Goal: Task Accomplishment & Management: Use online tool/utility

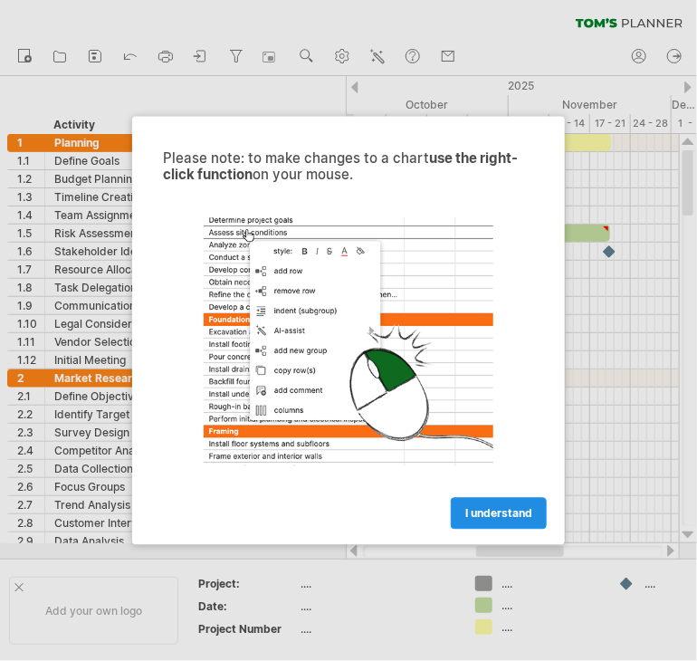
click at [485, 501] on link "I understand" at bounding box center [499, 514] width 96 height 32
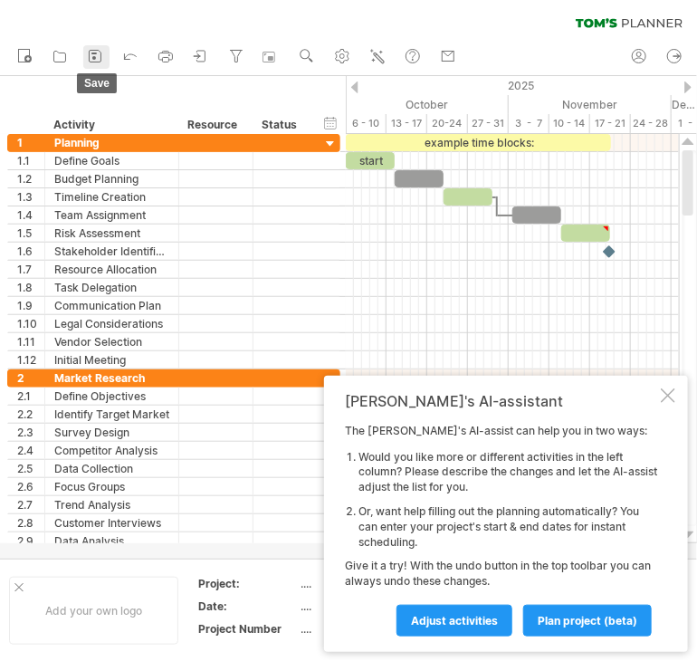
click at [91, 60] on icon at bounding box center [95, 56] width 18 height 18
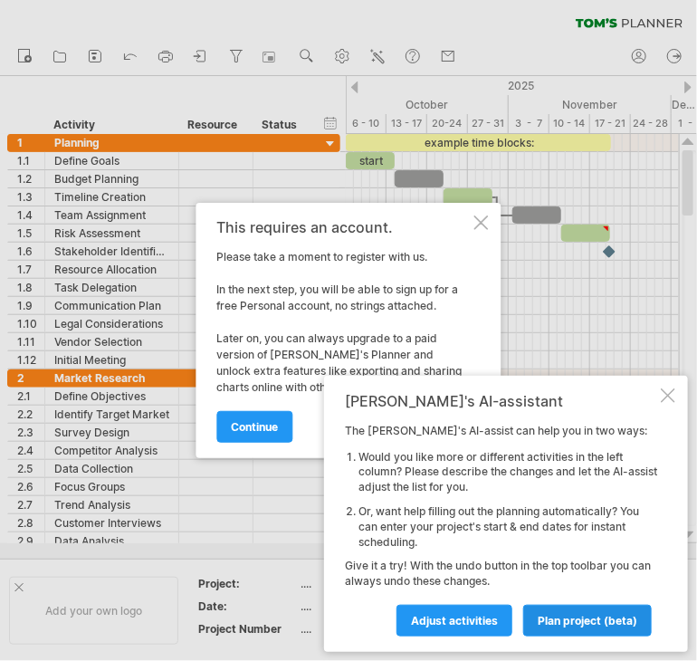
click at [554, 620] on span "plan project (beta)" at bounding box center [588, 621] width 100 height 14
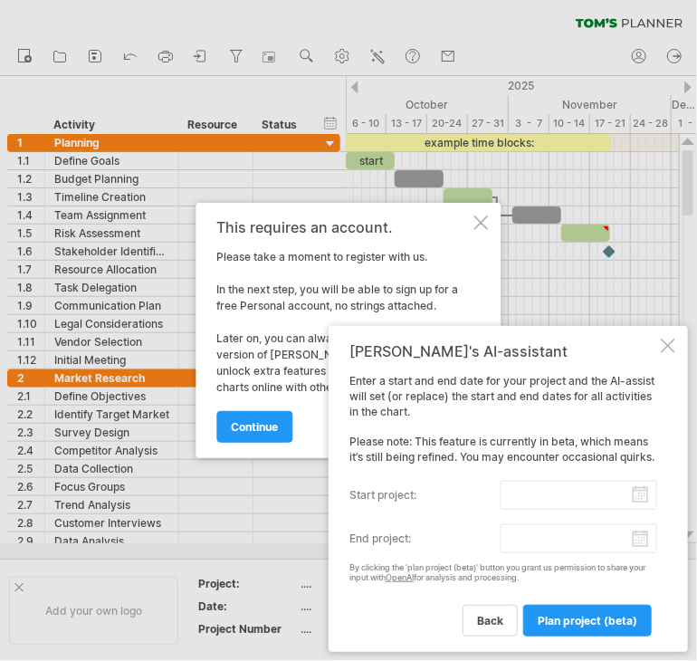
click at [664, 341] on div at bounding box center [668, 346] width 14 height 14
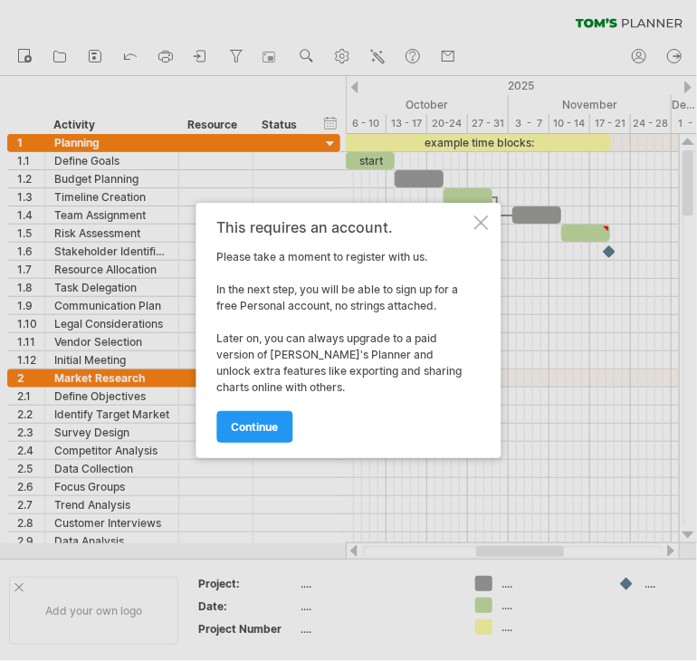
click at [478, 211] on div "This requires an account. Please take a moment to register with us. In the next…" at bounding box center [348, 330] width 305 height 255
click at [479, 227] on div at bounding box center [481, 222] width 14 height 14
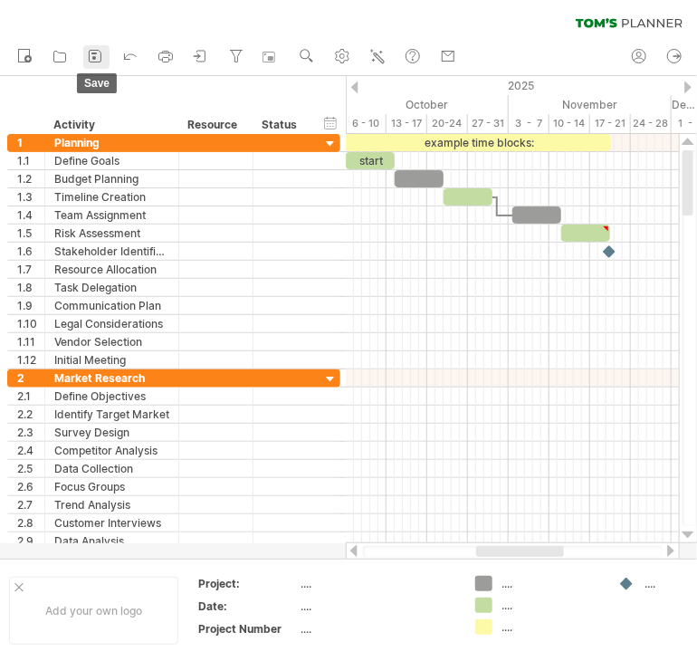
click at [104, 59] on icon at bounding box center [95, 56] width 18 height 18
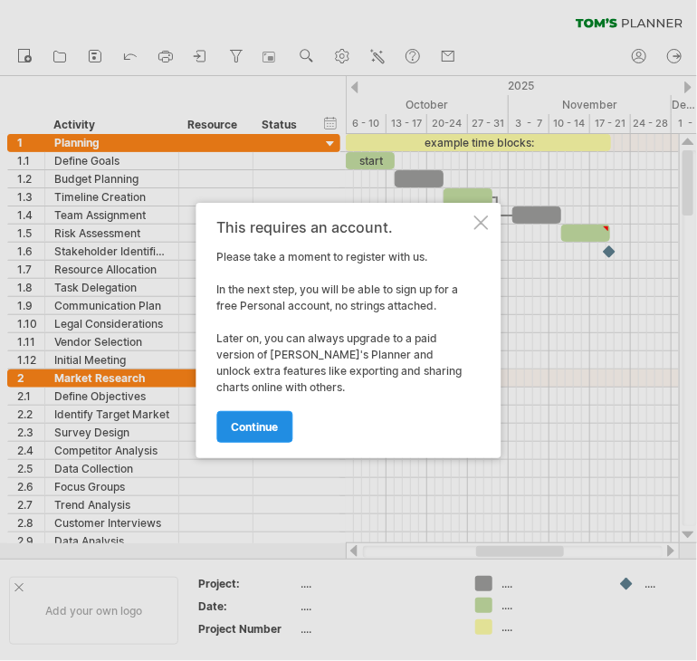
click at [268, 421] on span "continue" at bounding box center [255, 427] width 47 height 14
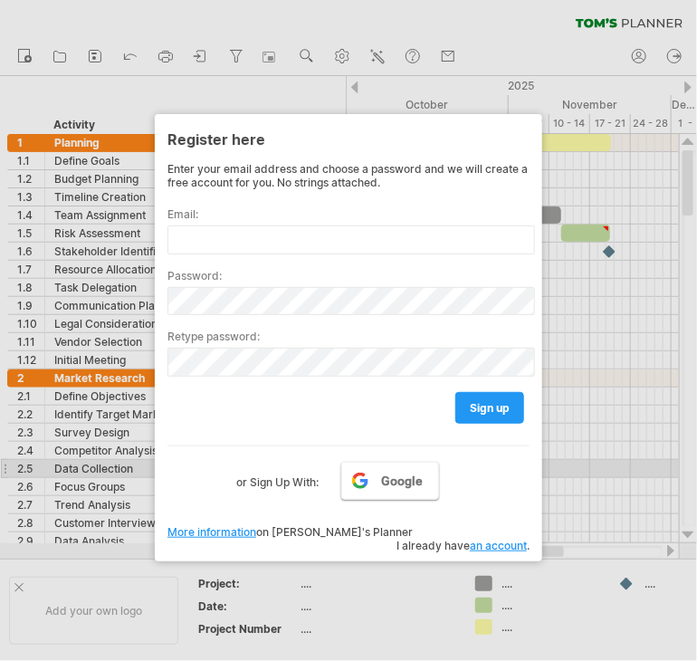
click at [374, 475] on link "Google" at bounding box center [390, 481] width 98 height 38
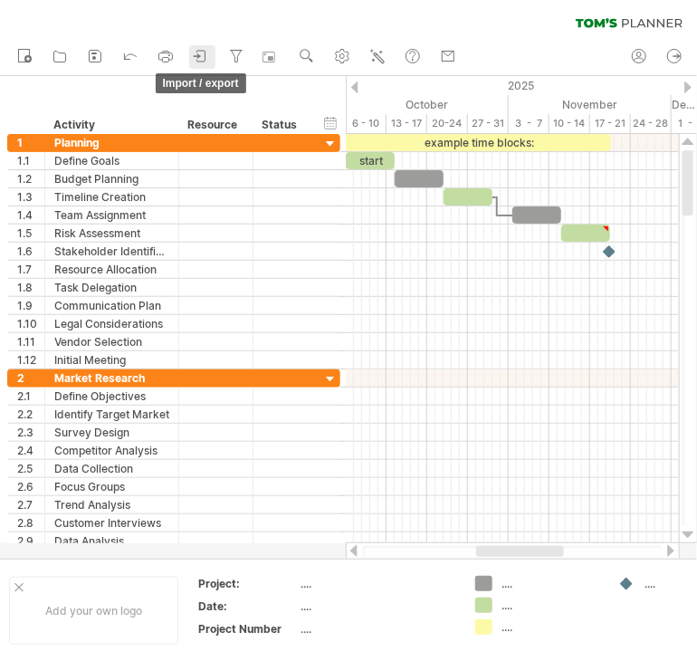
click at [210, 61] on icon at bounding box center [201, 56] width 18 height 18
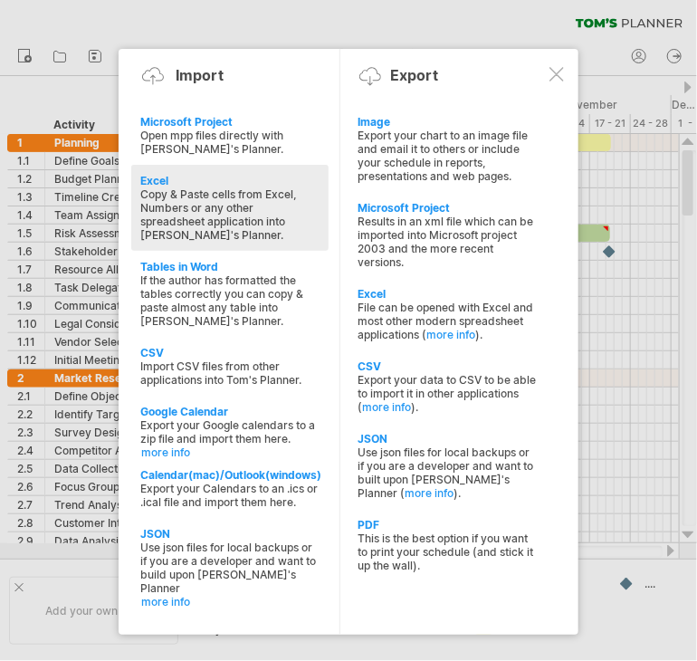
click at [179, 180] on div "Excel" at bounding box center [229, 181] width 179 height 14
type textarea "**********"
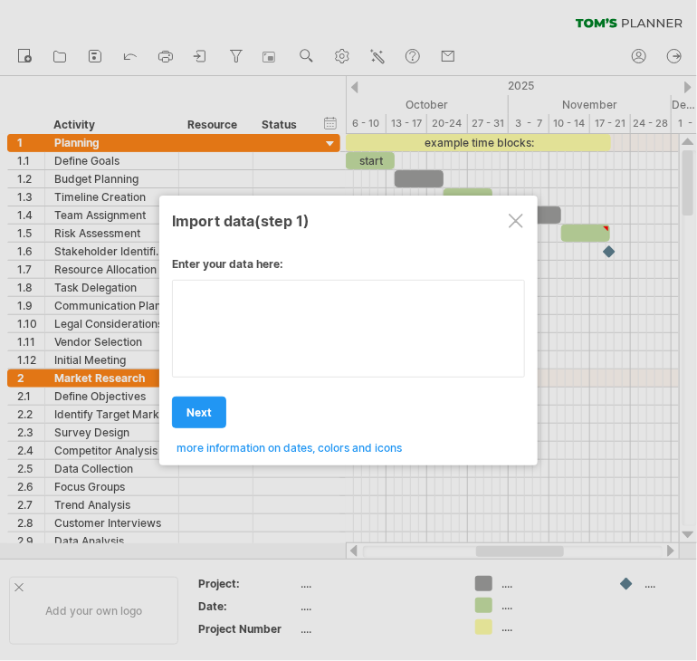
click at [210, 329] on div "Enter your data here: Your data: Weekend days ' mon tue Hide weekend days" at bounding box center [348, 349] width 353 height 211
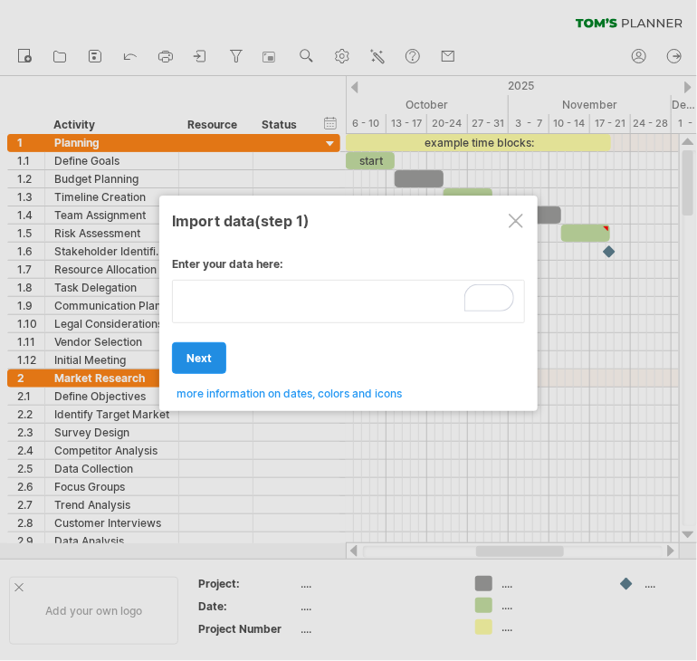
type textarea "**********"
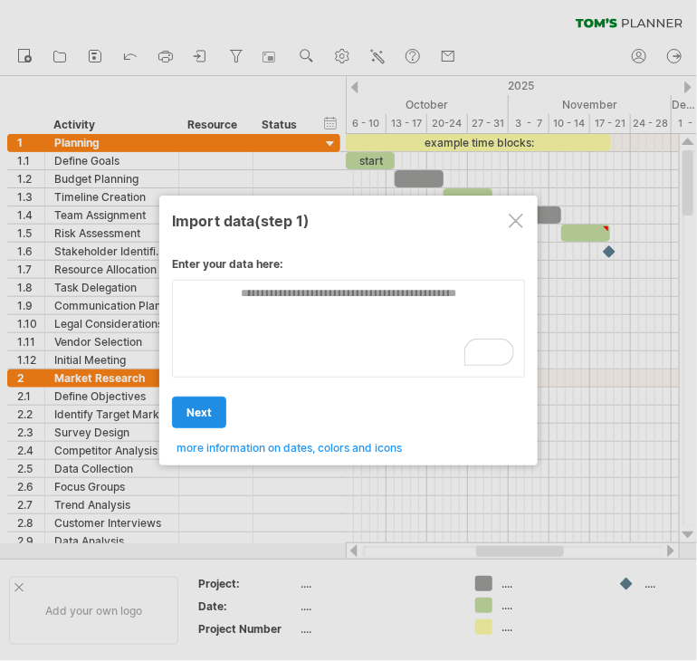
click at [199, 359] on div "Enter your data here: Your data: Weekend days ' mon tue Hide weekend days" at bounding box center [348, 349] width 353 height 211
click at [199, 411] on span "next" at bounding box center [199, 413] width 25 height 14
click at [206, 407] on span "next" at bounding box center [199, 413] width 25 height 14
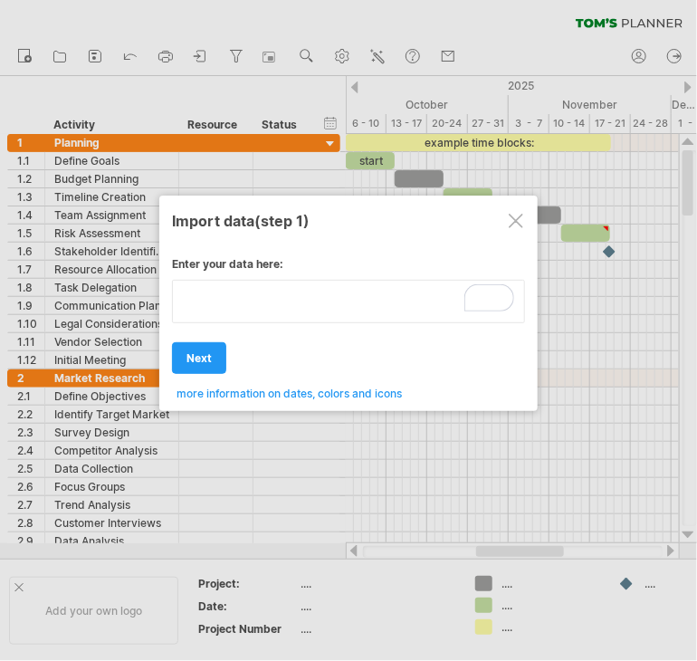
click at [259, 301] on textarea "To enrich screen reader interactions, please activate Accessibility in Grammarl…" at bounding box center [348, 301] width 353 height 43
type textarea "**********"
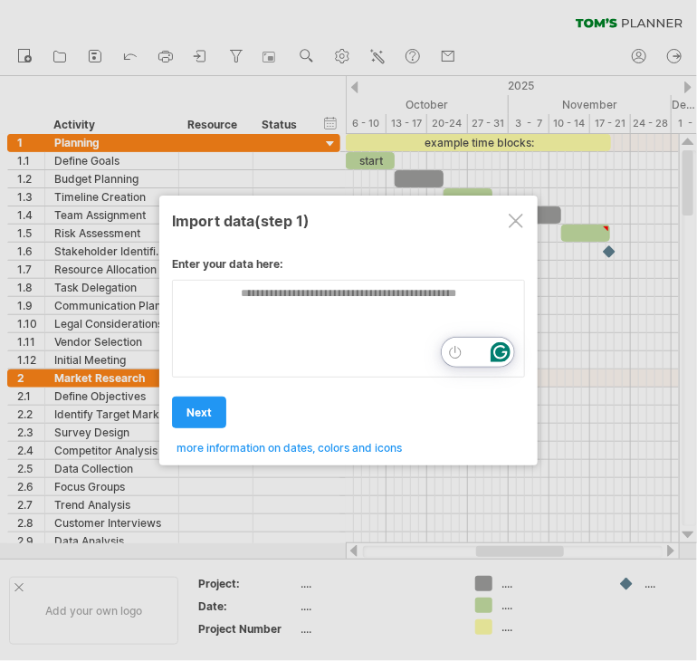
drag, startPoint x: 492, startPoint y: 295, endPoint x: 560, endPoint y: 336, distance: 80.0
click at [201, 403] on link "next" at bounding box center [199, 413] width 54 height 32
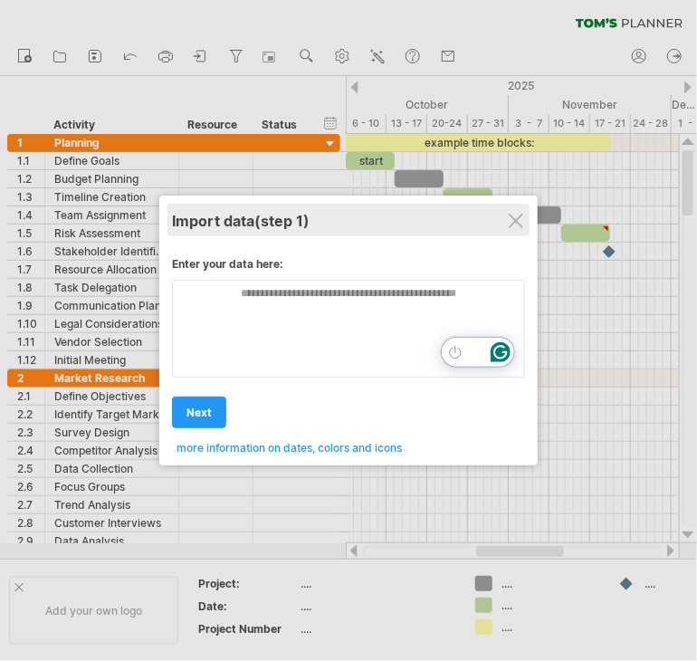
click at [507, 218] on div "Import data (step 1)" at bounding box center [348, 220] width 353 height 33
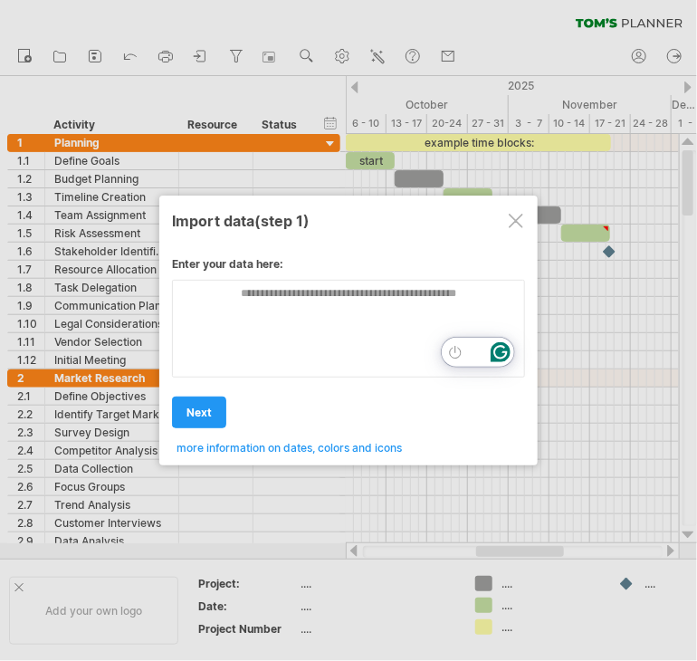
click at [515, 227] on div at bounding box center [516, 221] width 14 height 14
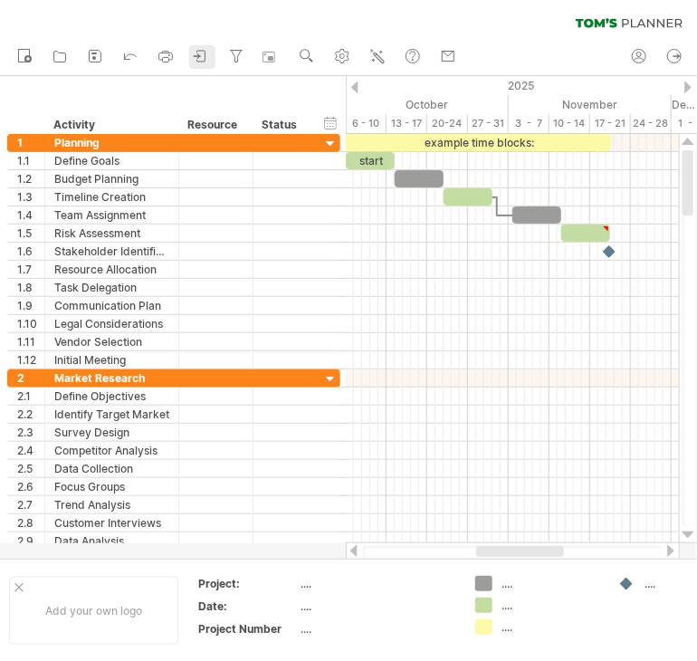
click at [206, 53] on icon at bounding box center [201, 56] width 8 height 11
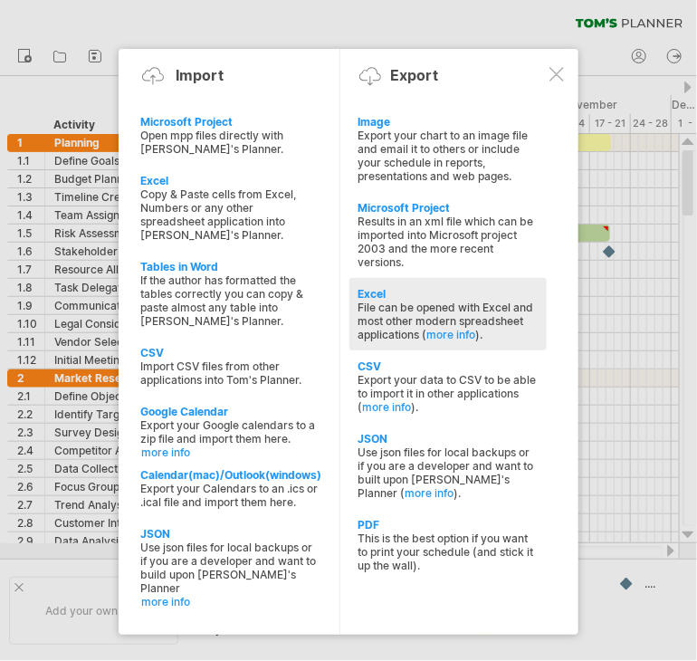
click at [380, 294] on div "Excel" at bounding box center [448, 294] width 179 height 14
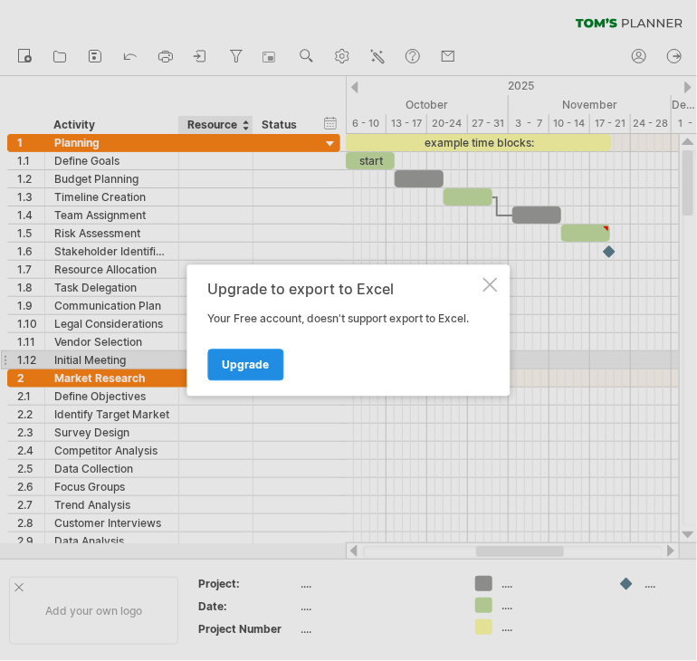
click at [261, 362] on span "Upgrade" at bounding box center [246, 366] width 47 height 14
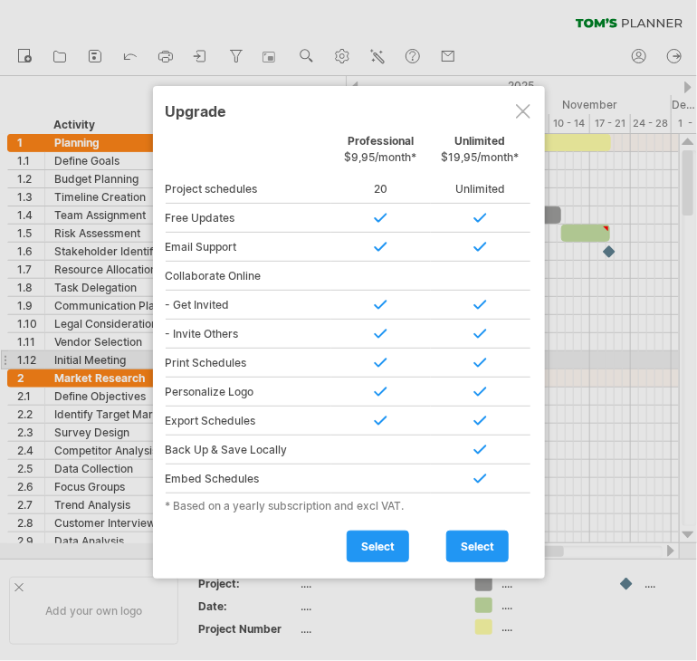
click at [522, 106] on div at bounding box center [523, 111] width 14 height 14
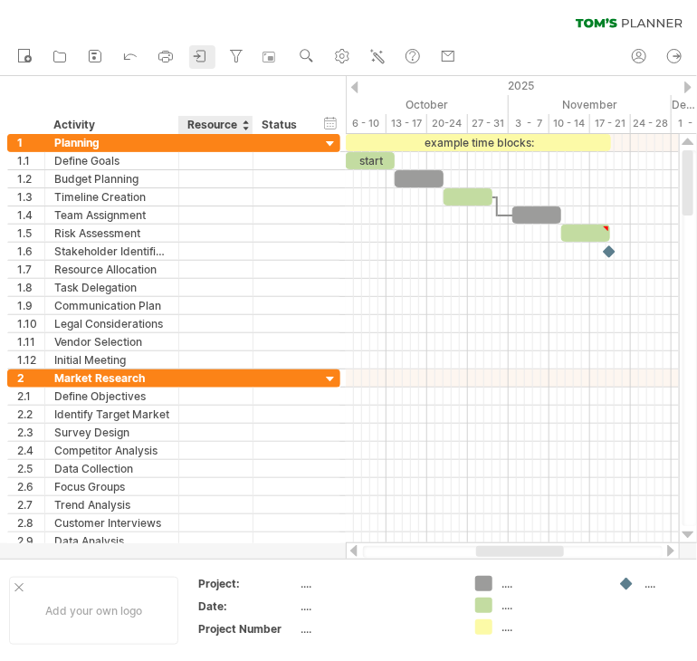
click at [196, 61] on icon at bounding box center [201, 56] width 18 height 18
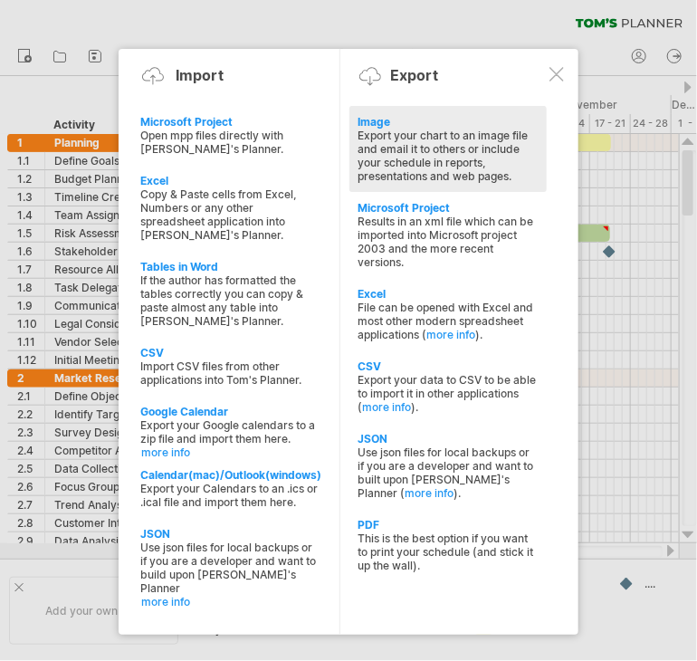
click at [381, 116] on div "Image" at bounding box center [448, 122] width 179 height 14
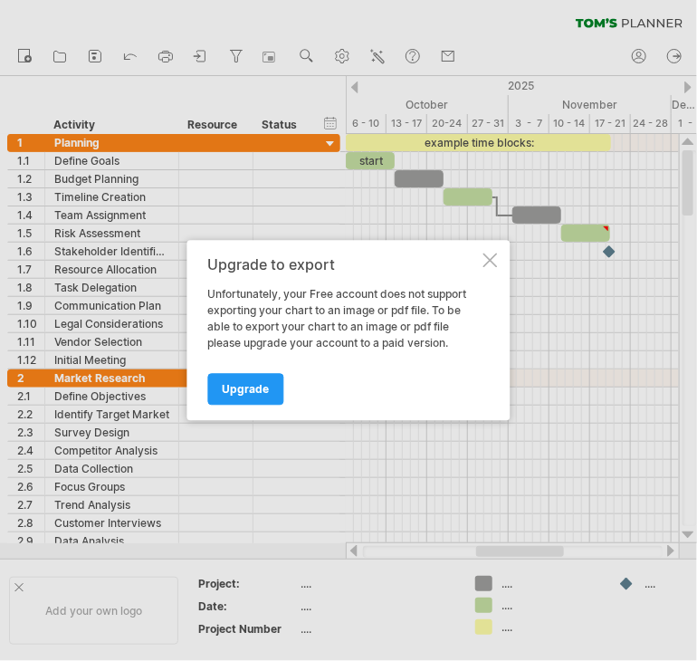
click at [489, 260] on div at bounding box center [490, 261] width 14 height 14
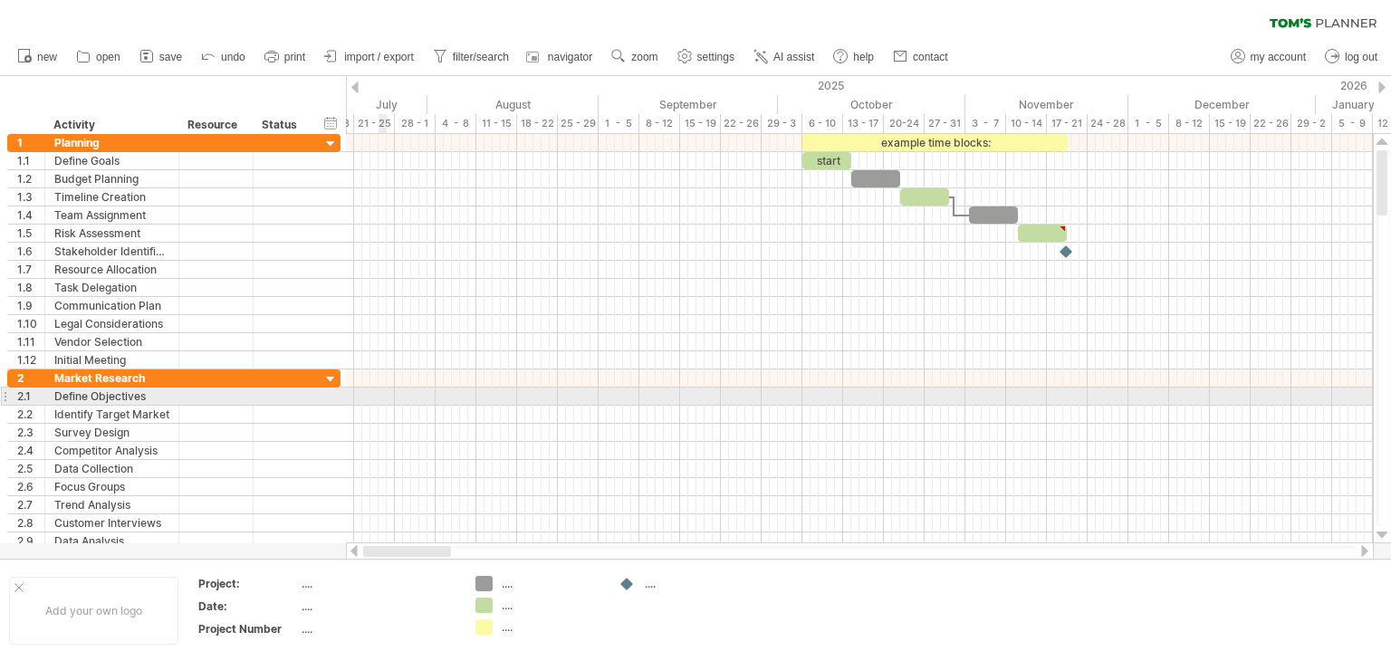
drag, startPoint x: 671, startPoint y: 553, endPoint x: 357, endPoint y: 413, distance: 344.1
click at [357, 413] on div "Trying to reach [DOMAIN_NAME] Connected again... 0% clear filter new 1" at bounding box center [695, 330] width 1391 height 661
